Goal: Information Seeking & Learning: Find specific fact

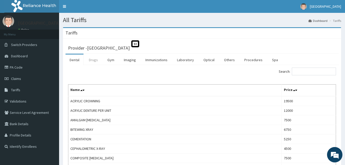
click at [92, 60] on link "Drugs" at bounding box center [93, 59] width 17 height 11
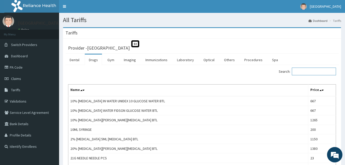
click at [308, 70] on input "Search:" at bounding box center [313, 71] width 44 height 8
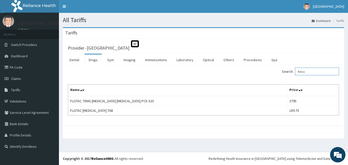
drag, startPoint x: 311, startPoint y: 73, endPoint x: 302, endPoint y: 73, distance: 9.2
click at [302, 73] on input "flotac" at bounding box center [317, 71] width 44 height 8
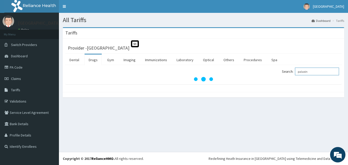
drag, startPoint x: 320, startPoint y: 72, endPoint x: 304, endPoint y: 72, distance: 16.4
click at [304, 72] on input "palaxin" at bounding box center [317, 71] width 44 height 8
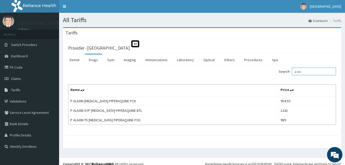
drag, startPoint x: 310, startPoint y: 70, endPoint x: 290, endPoint y: 69, distance: 20.5
click at [290, 69] on label "Search: p ala" at bounding box center [306, 71] width 57 height 8
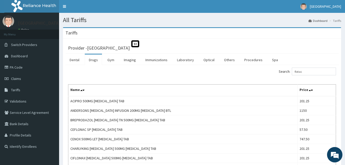
click at [326, 76] on div "Search: flotac" at bounding box center [271, 71] width 130 height 9
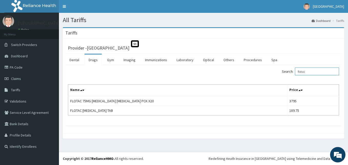
drag, startPoint x: 315, startPoint y: 72, endPoint x: 292, endPoint y: 71, distance: 23.4
click at [292, 71] on label "Search: flotac" at bounding box center [310, 71] width 57 height 8
drag, startPoint x: 314, startPoint y: 73, endPoint x: 317, endPoint y: 83, distance: 10.2
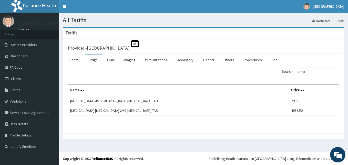
click at [317, 93] on th "Price" at bounding box center [314, 90] width 50 height 12
click at [315, 72] on input "amar" at bounding box center [317, 71] width 44 height 8
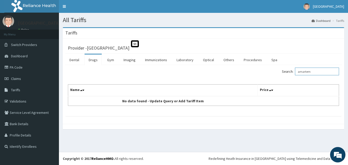
drag, startPoint x: 325, startPoint y: 72, endPoint x: 297, endPoint y: 69, distance: 27.6
click at [297, 69] on label "Search: amartem" at bounding box center [310, 71] width 57 height 8
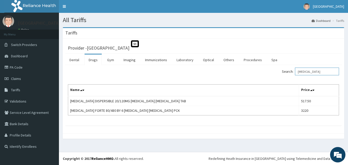
drag, startPoint x: 319, startPoint y: 72, endPoint x: 293, endPoint y: 67, distance: 26.7
click at [293, 67] on div "Search: coartem Name Price COARTEM DISPERSIBLE 20/120MG ARTEMETHER LUMEFANTRINE…" at bounding box center [203, 95] width 277 height 61
type input "coartem"
click at [30, 72] on link "PA Code" at bounding box center [29, 67] width 59 height 11
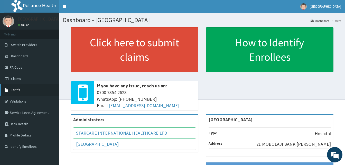
click at [12, 89] on span "Tariffs" at bounding box center [15, 90] width 9 height 5
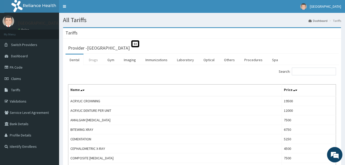
click at [93, 60] on link "Drugs" at bounding box center [93, 59] width 17 height 11
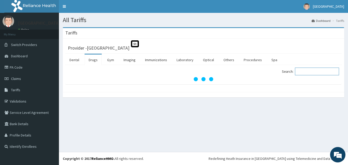
click at [311, 71] on input "Search:" at bounding box center [317, 71] width 44 height 8
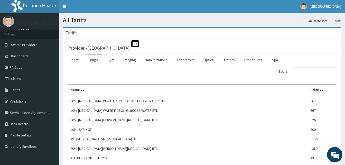
click at [311, 71] on input "Search:" at bounding box center [313, 71] width 44 height 8
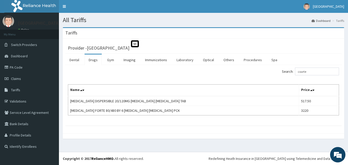
drag, startPoint x: 348, startPoint y: 26, endPoint x: 349, endPoint y: 21, distance: 5.0
click at [348, 21] on html "R EL Toggle navigation [GEOGRAPHIC_DATA] [GEOGRAPHIC_DATA] - [EMAIL_ADDRESS][DO…" at bounding box center [174, 82] width 348 height 165
drag, startPoint x: 319, startPoint y: 71, endPoint x: 291, endPoint y: 76, distance: 28.4
click at [291, 76] on div "Search: coarte" at bounding box center [274, 71] width 132 height 9
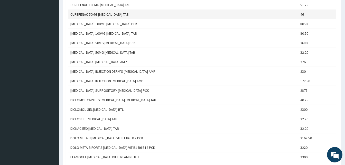
scroll to position [128, 0]
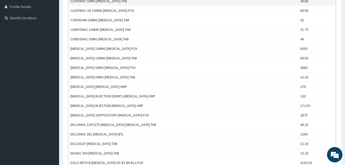
type input "diclofe"
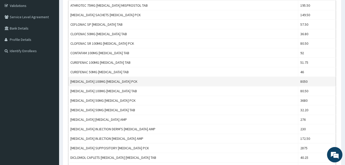
scroll to position [51, 0]
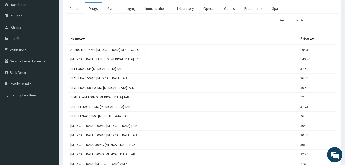
drag, startPoint x: 307, startPoint y: 22, endPoint x: 289, endPoint y: 23, distance: 18.8
click at [289, 23] on label "Search: diclofe" at bounding box center [306, 20] width 57 height 8
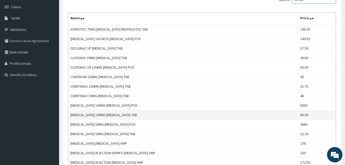
scroll to position [77, 0]
